Goal: Transaction & Acquisition: Purchase product/service

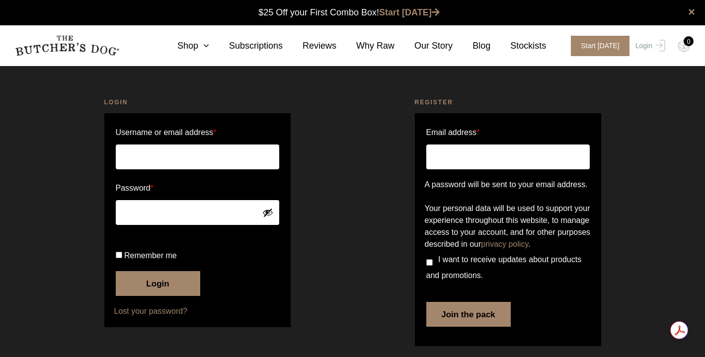
type input "kathylhansen@hotmail.com"
click at [164, 296] on button "Login" at bounding box center [158, 283] width 85 height 25
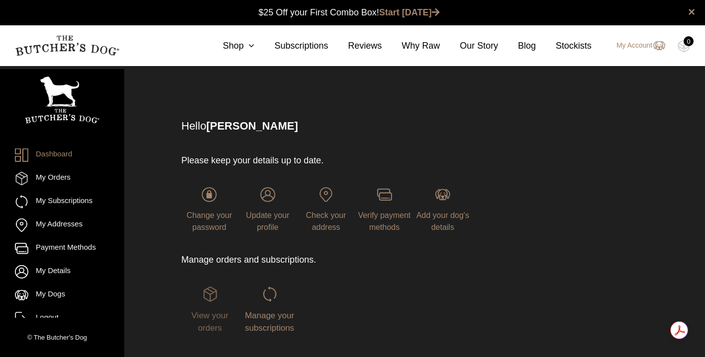
click at [209, 293] on img at bounding box center [210, 294] width 15 height 15
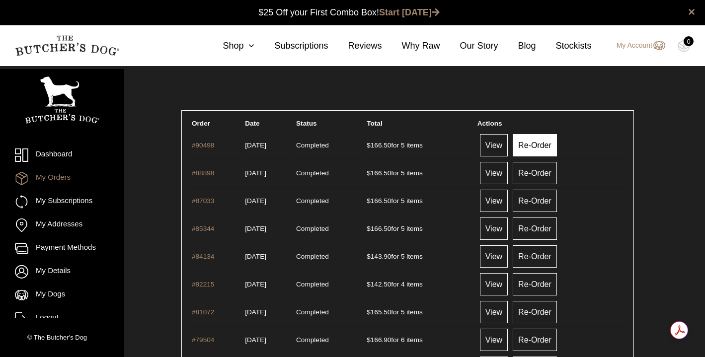
click at [557, 142] on link "Re-Order" at bounding box center [535, 145] width 44 height 22
click at [538, 175] on link "Re-Order" at bounding box center [535, 173] width 44 height 22
click at [505, 147] on link "View" at bounding box center [494, 145] width 28 height 22
